Goal: Answer question/provide support

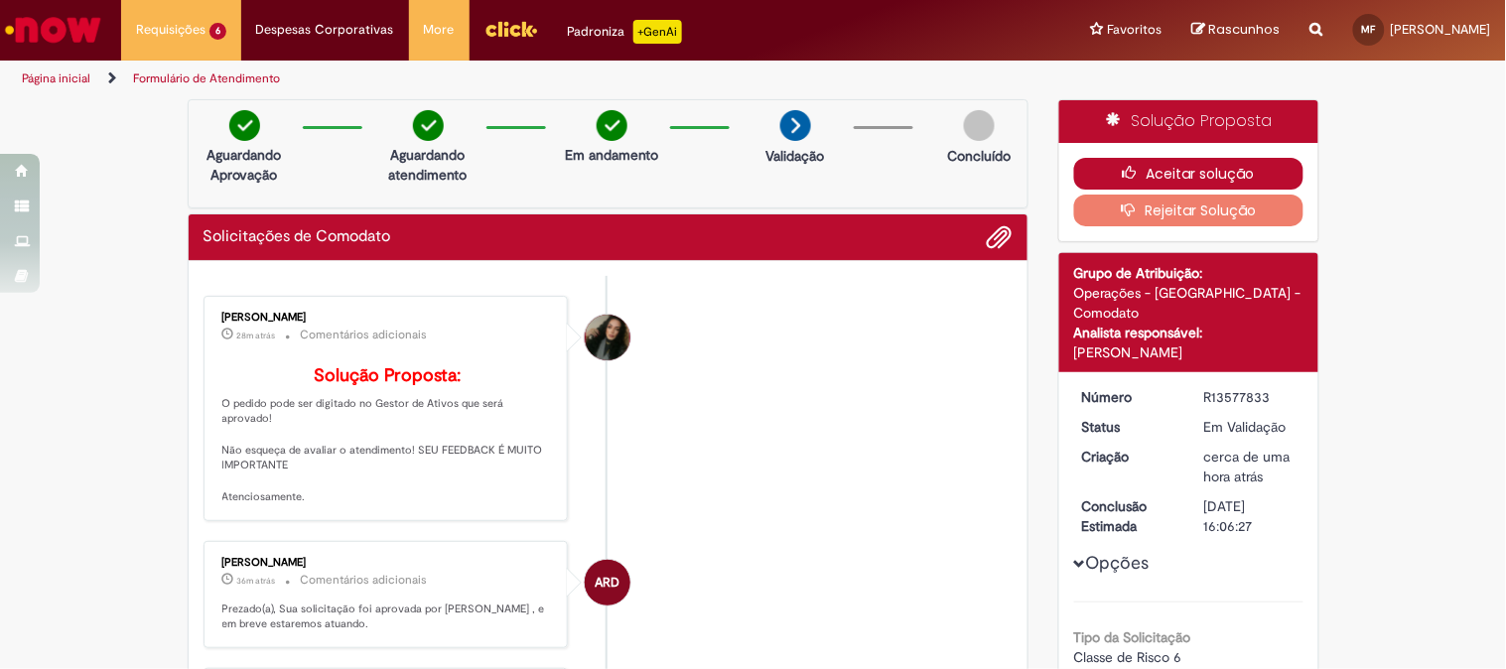
click at [1158, 162] on button "Aceitar solução" at bounding box center [1188, 174] width 229 height 32
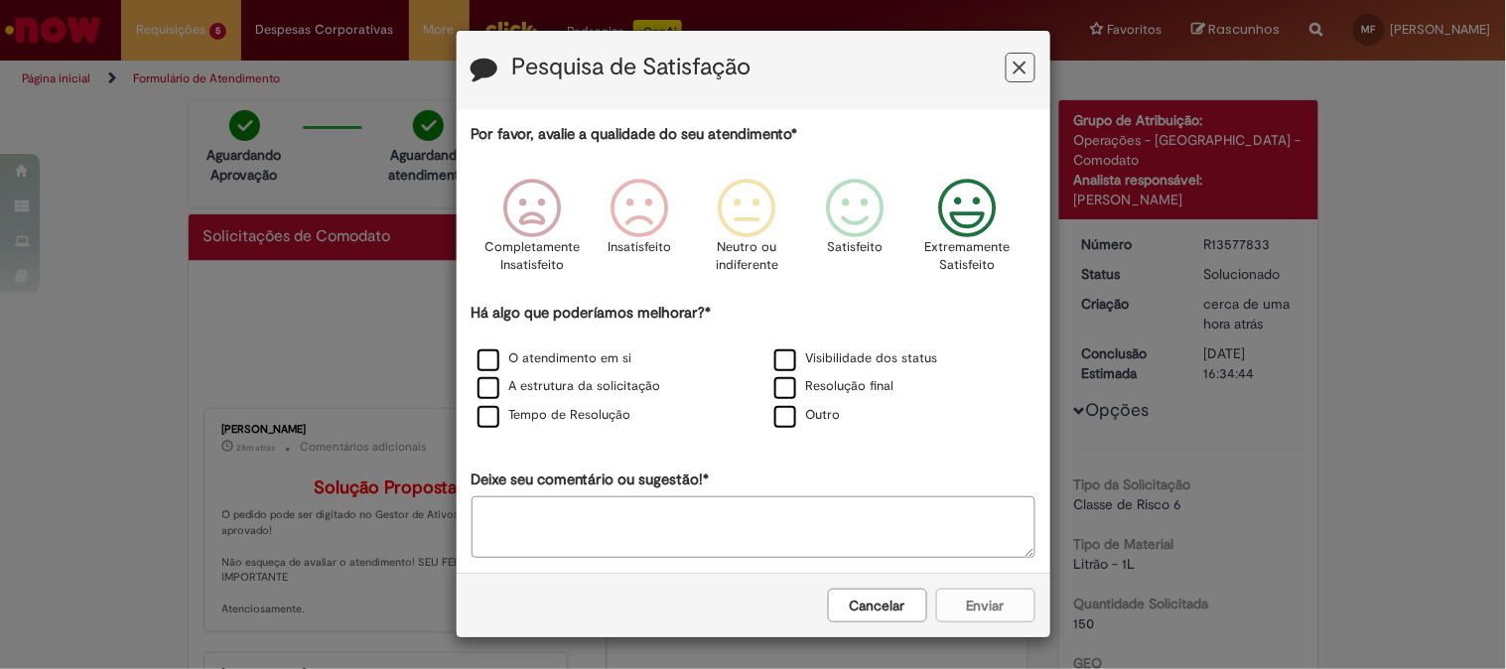
click at [997, 214] on div "Extremamente Satisfeito" at bounding box center [967, 232] width 113 height 136
click at [486, 358] on label "O atendimento em si" at bounding box center [554, 358] width 155 height 19
click at [477, 350] on label "O atendimento em si" at bounding box center [554, 358] width 155 height 19
click at [474, 379] on div "A estrutura da solicitação" at bounding box center [605, 387] width 293 height 25
click at [487, 396] on label "A estrutura da solicitação" at bounding box center [569, 386] width 184 height 19
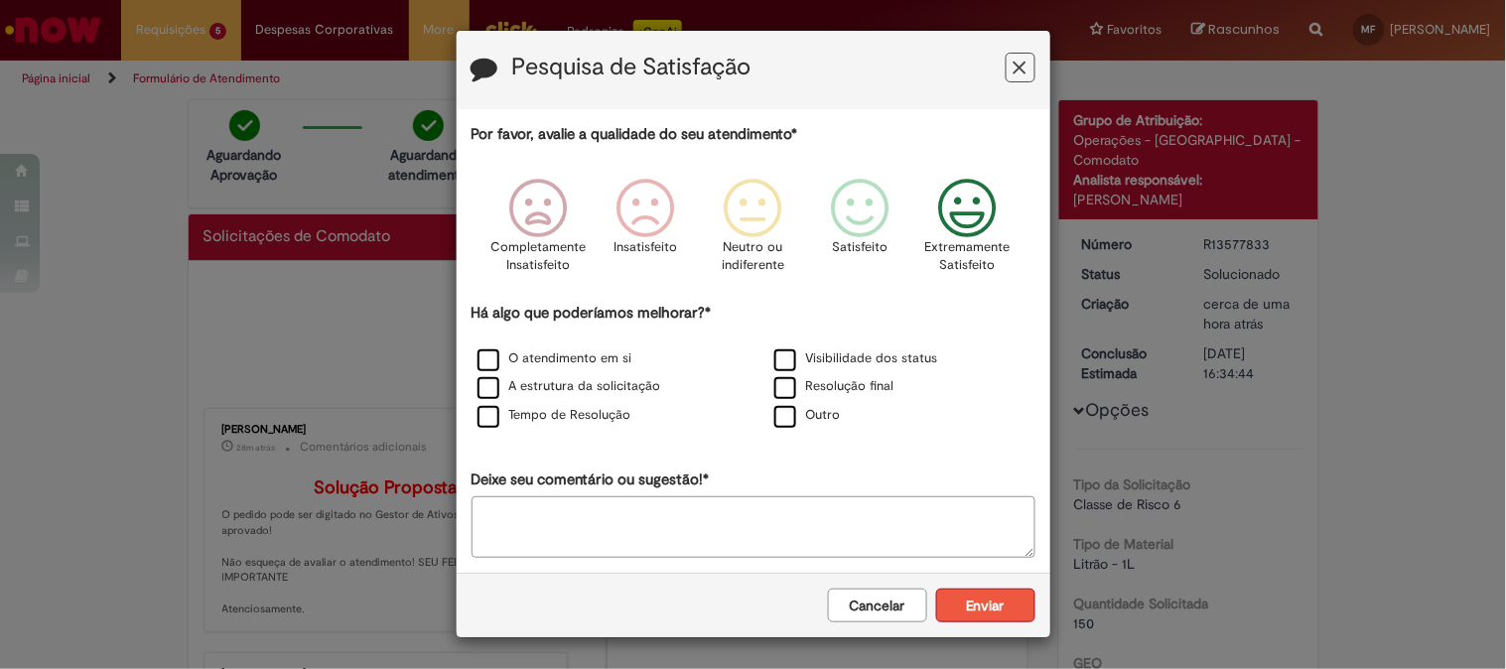
click at [973, 606] on button "Enviar" at bounding box center [985, 606] width 99 height 34
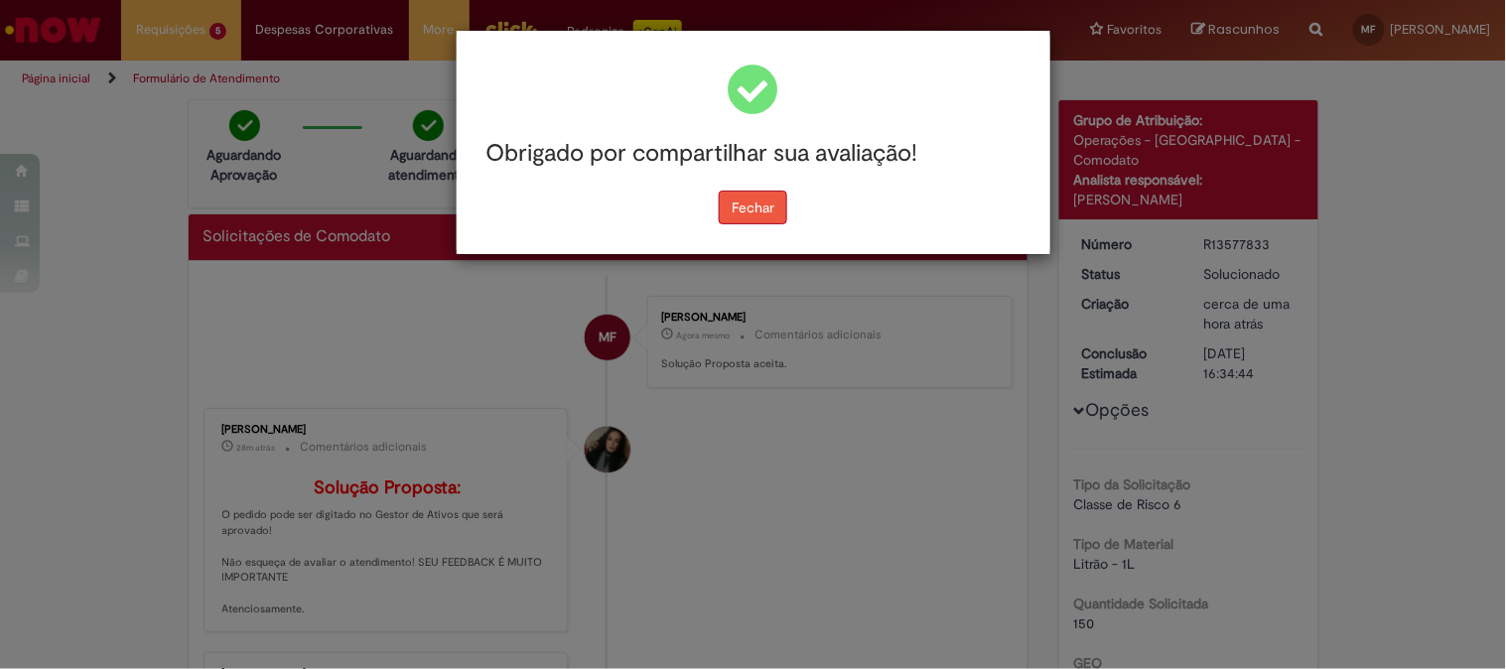
click at [751, 214] on button "Fechar" at bounding box center [753, 208] width 68 height 34
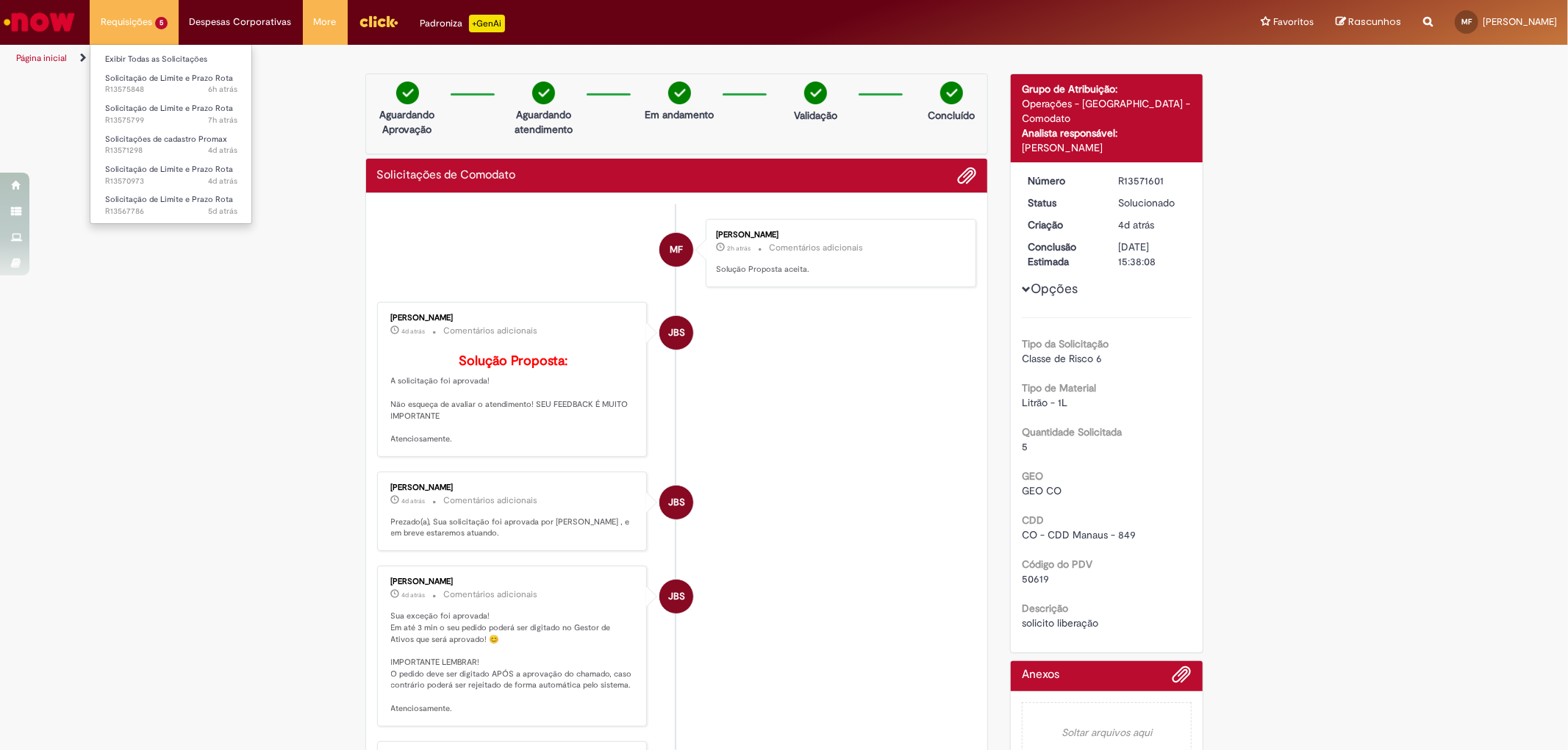
click at [170, 191] on li "Solicitação de Limite e Prazo Rota 5d atrás 5 dias atrás R13567786" at bounding box center [171, 204] width 161 height 30
click at [175, 207] on span "5d atrás 5 dias atrás R13567786" at bounding box center [171, 212] width 133 height 12
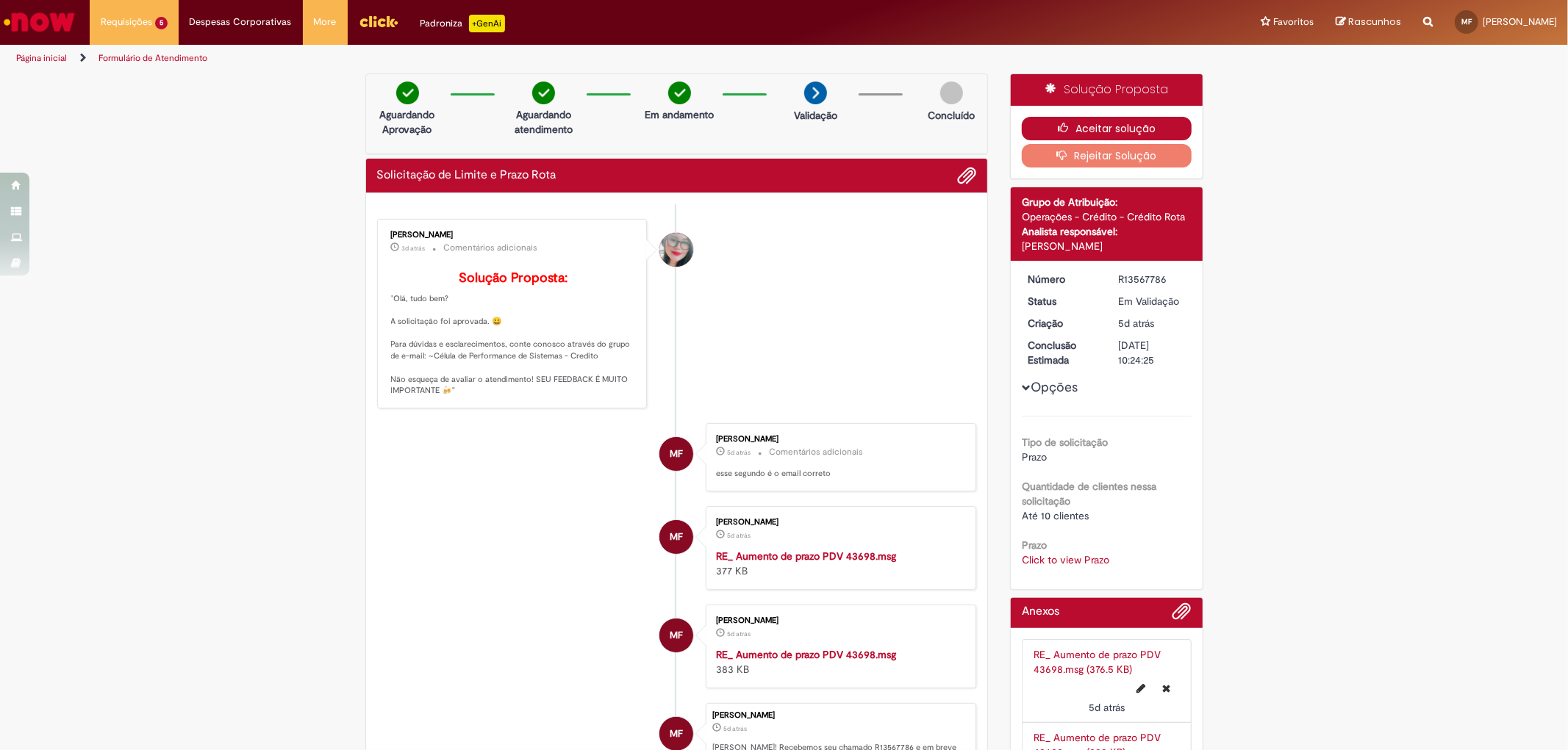
click at [1081, 122] on button "Aceitar solução" at bounding box center [1107, 129] width 170 height 24
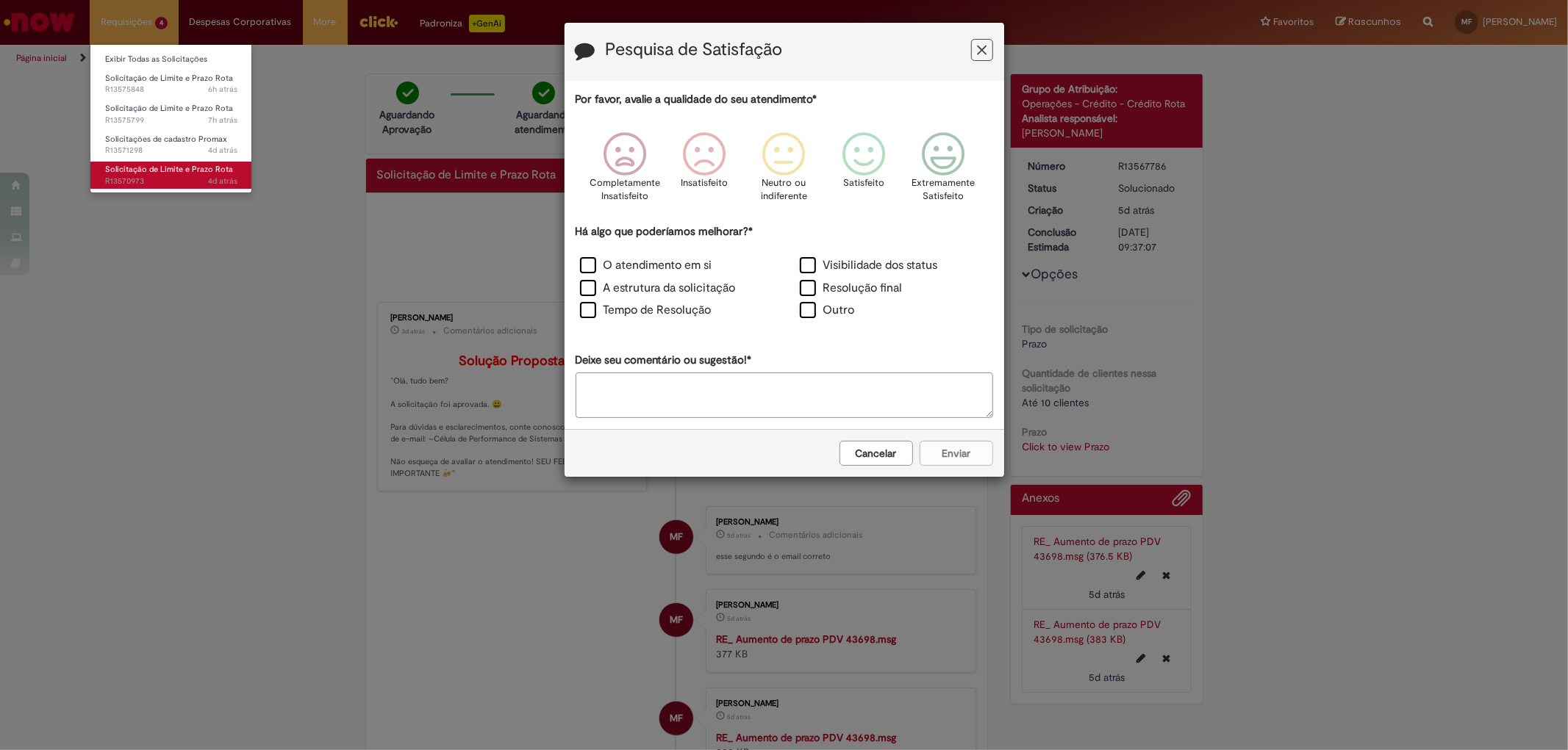
click at [155, 170] on span "Solicitação de Limite e Prazo Rota" at bounding box center [169, 169] width 128 height 11
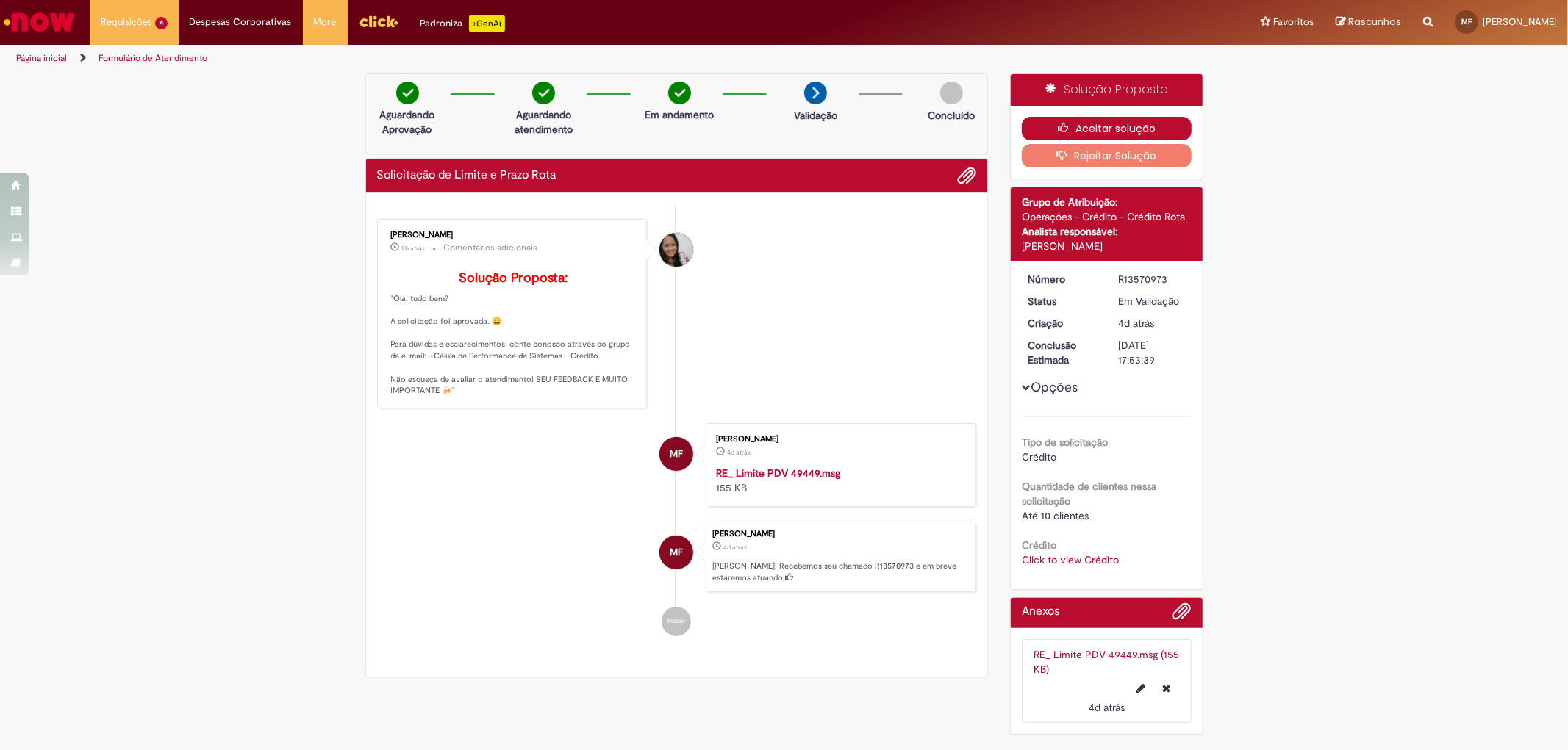
click at [1061, 123] on icon "button" at bounding box center [1067, 128] width 18 height 10
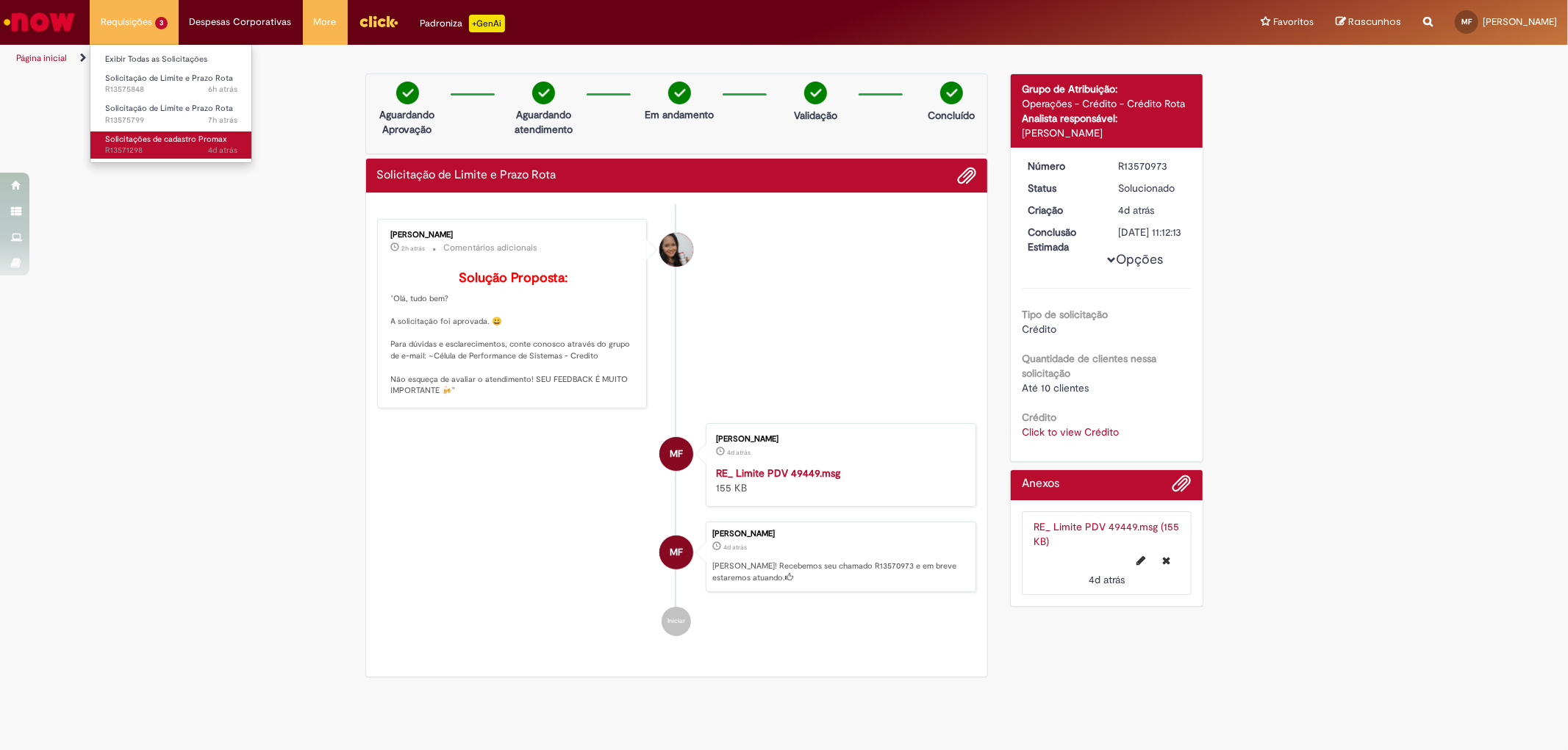
click at [175, 136] on span "Solicitações de cadastro Promax" at bounding box center [166, 139] width 122 height 11
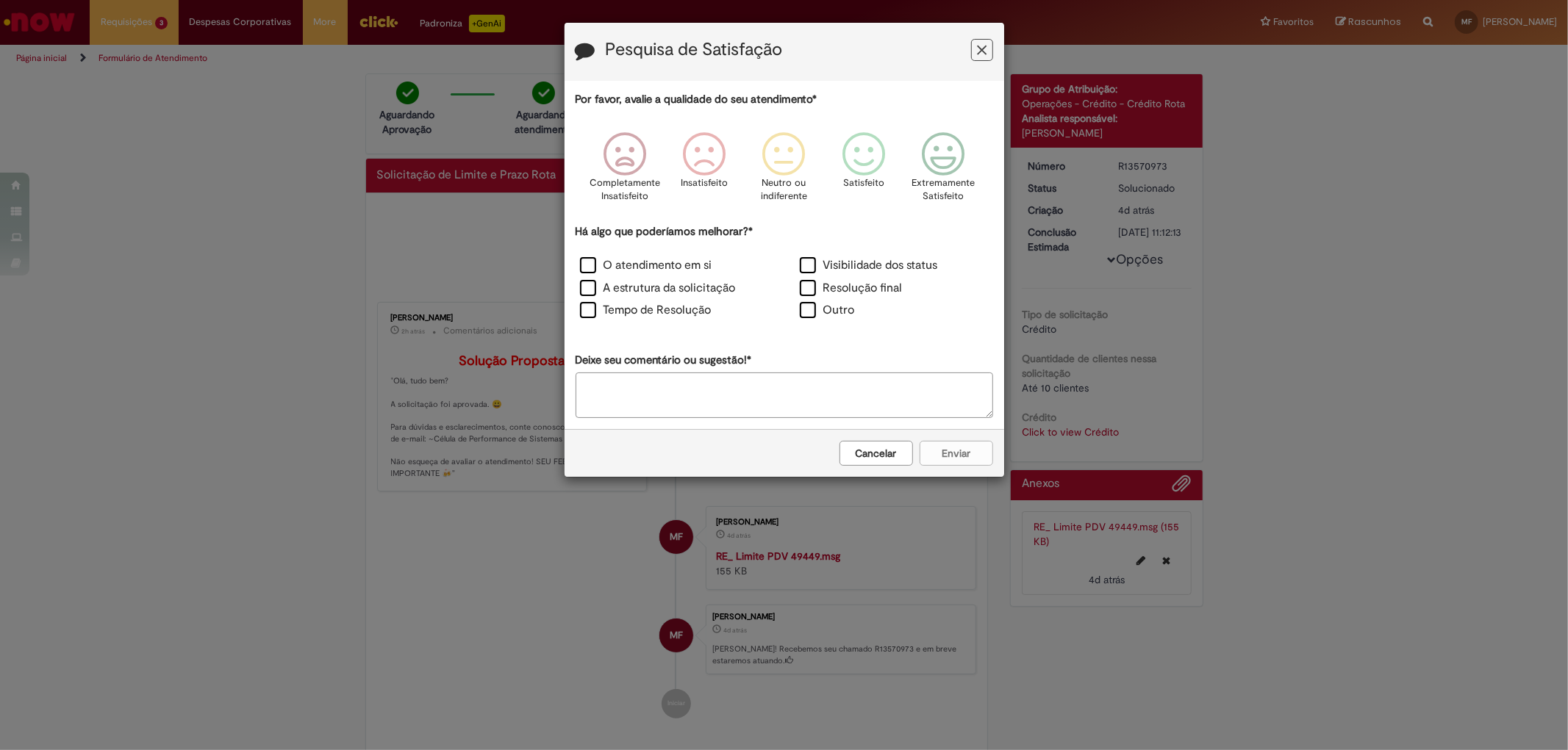
click at [981, 46] on icon "Feedback" at bounding box center [981, 50] width 10 height 16
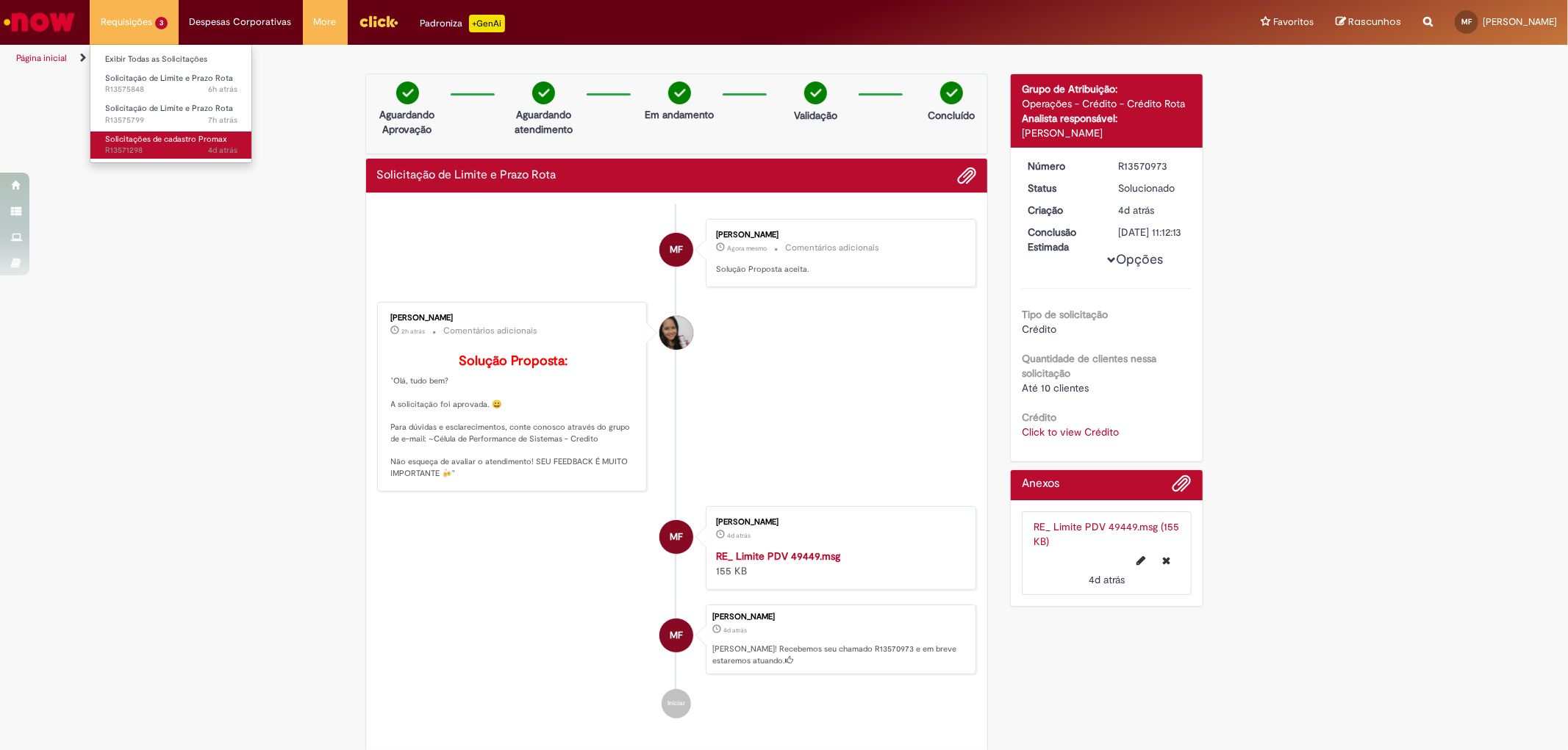
click at [188, 143] on span "Solicitações de cadastro Promax" at bounding box center [166, 139] width 122 height 11
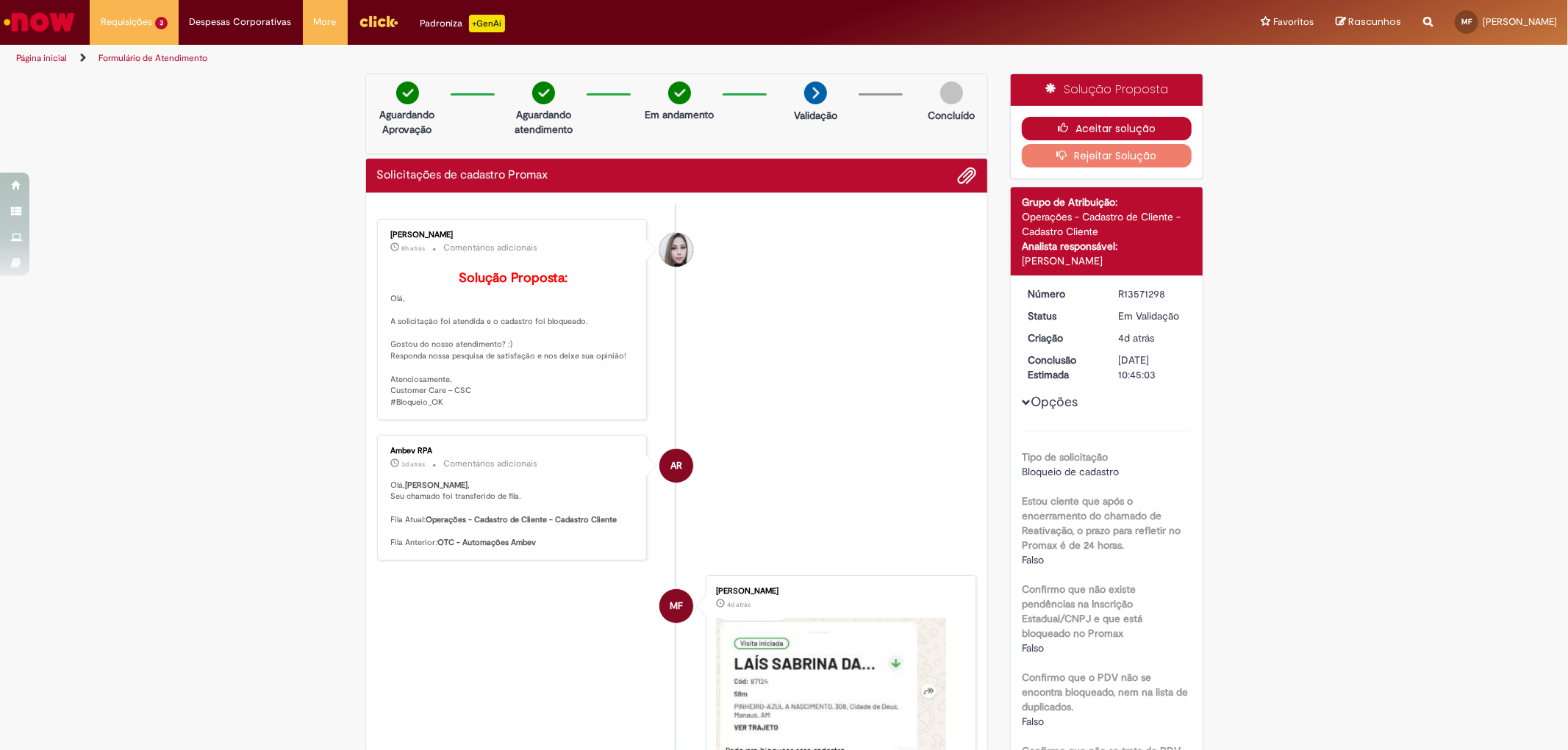
click at [1112, 125] on button "Aceitar solução" at bounding box center [1107, 129] width 170 height 24
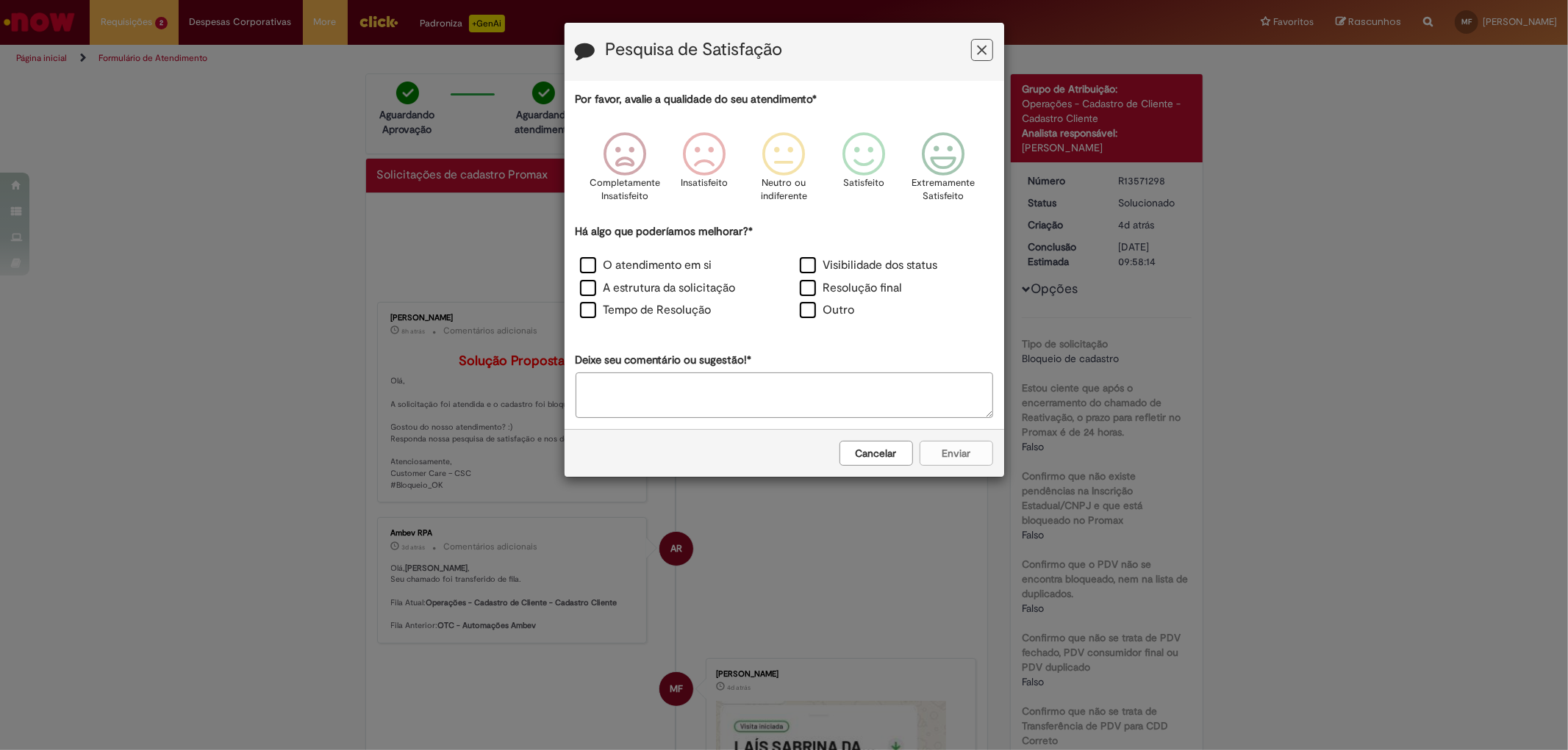
click at [978, 47] on icon "Feedback" at bounding box center [981, 50] width 10 height 16
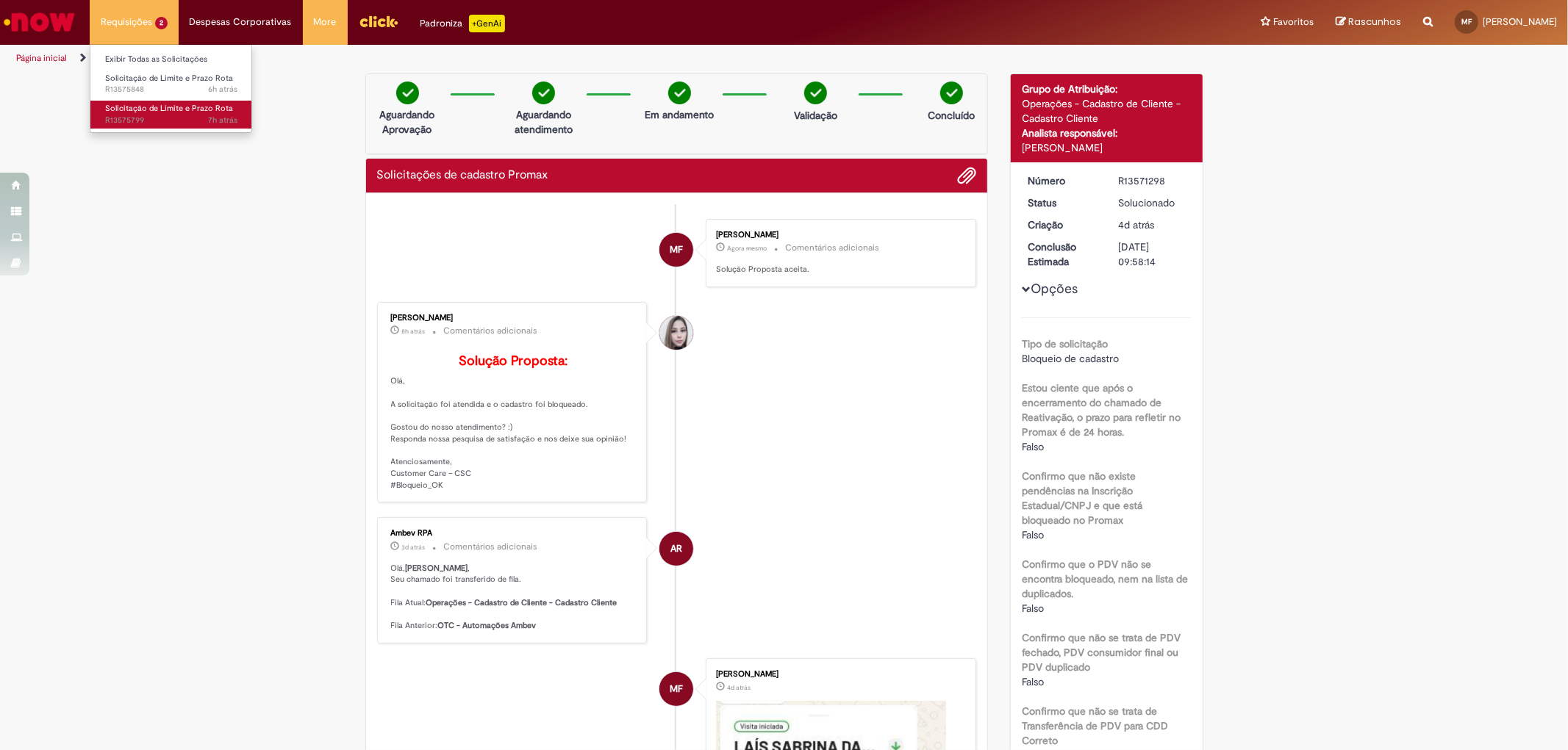
click at [140, 110] on span "Solicitação de Limite e Prazo Rota" at bounding box center [169, 108] width 128 height 11
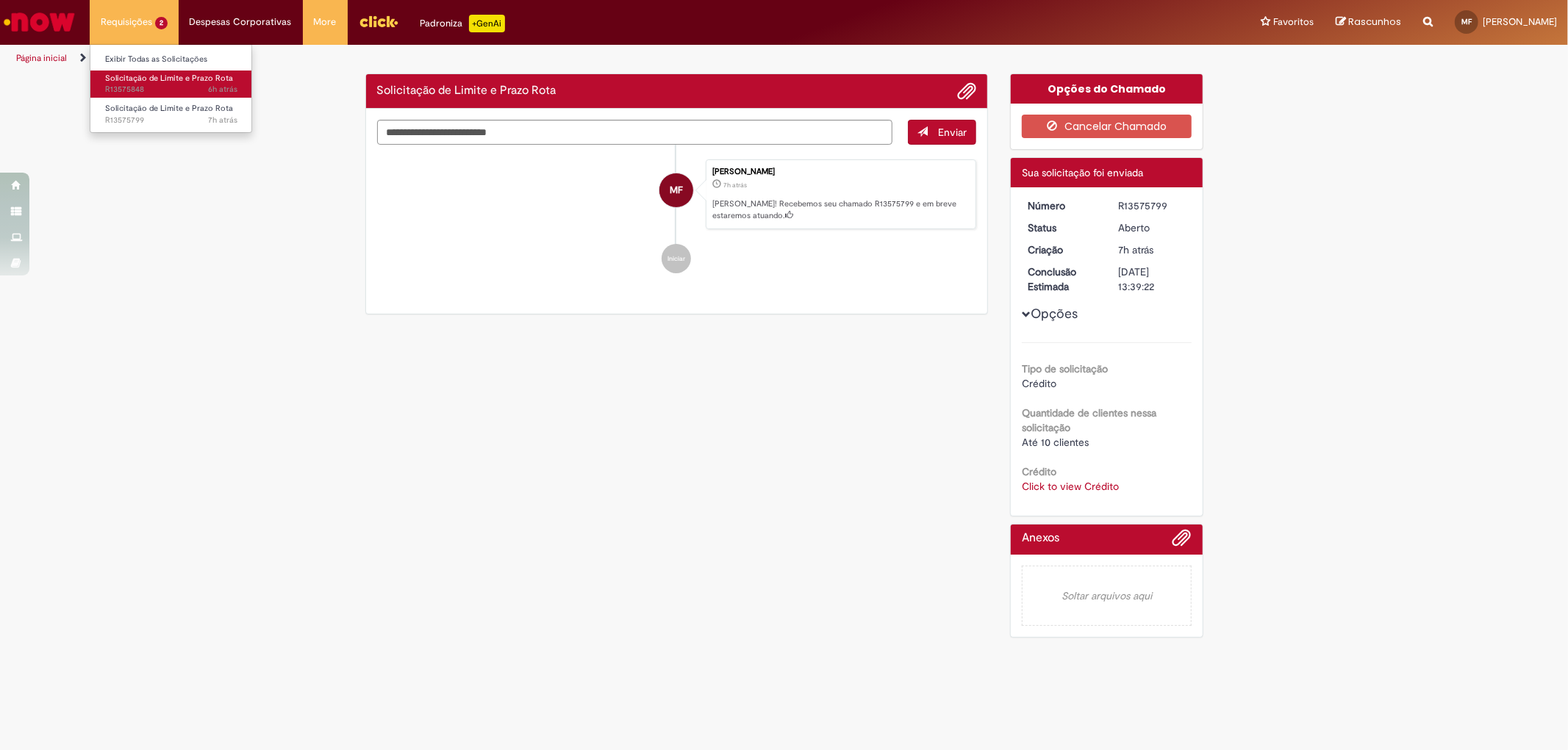
click at [163, 76] on span "Solicitação de Limite e Prazo Rota" at bounding box center [169, 78] width 128 height 11
